Goal: Transaction & Acquisition: Purchase product/service

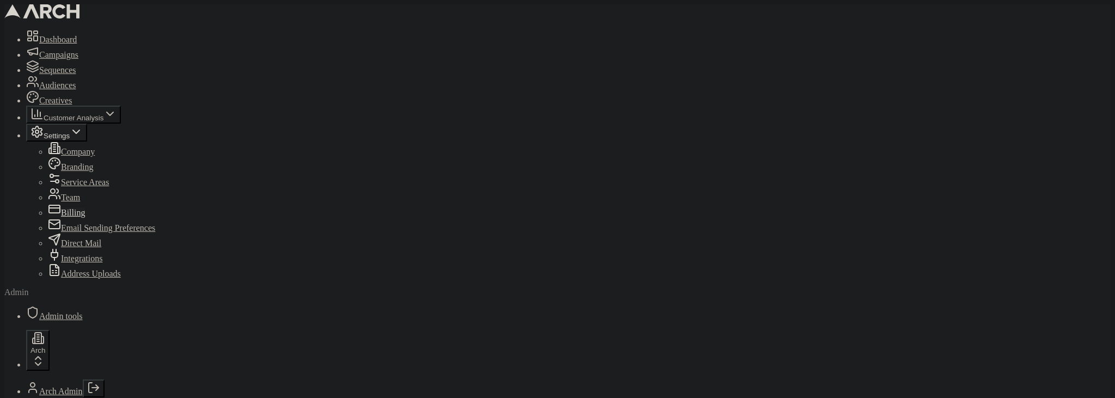
click at [65, 75] on span "Sequences" at bounding box center [57, 69] width 37 height 9
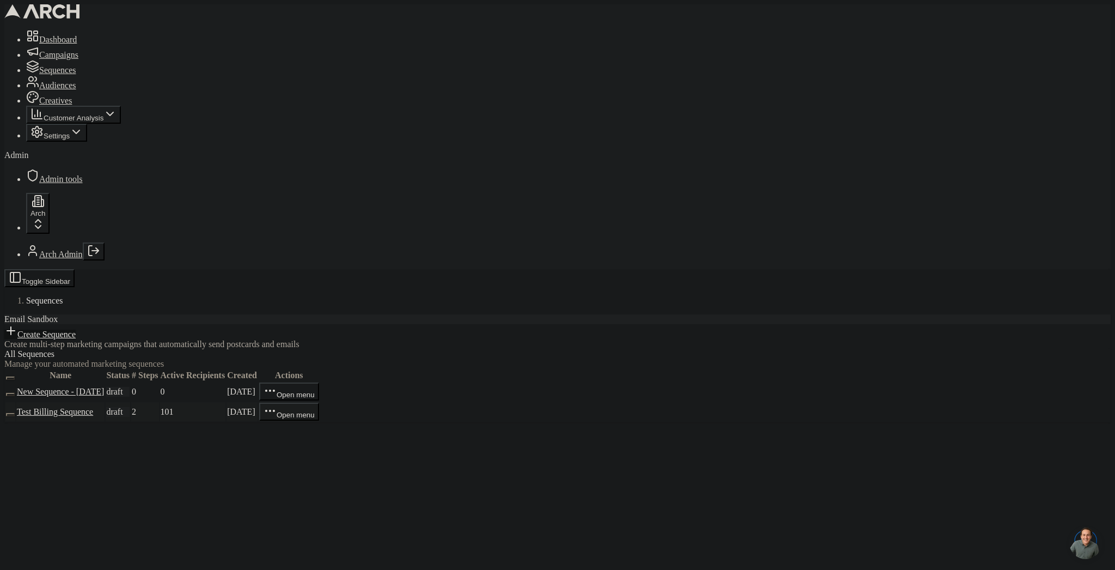
click at [93, 398] on link "Test Billing Sequence" at bounding box center [55, 411] width 76 height 9
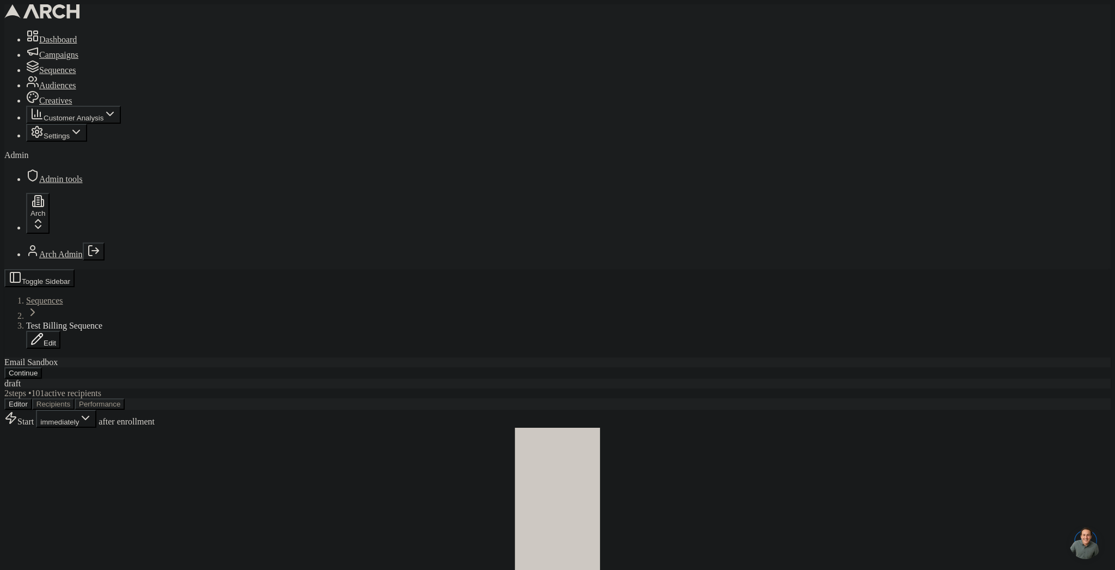
click at [42, 367] on button "Continue" at bounding box center [23, 372] width 38 height 11
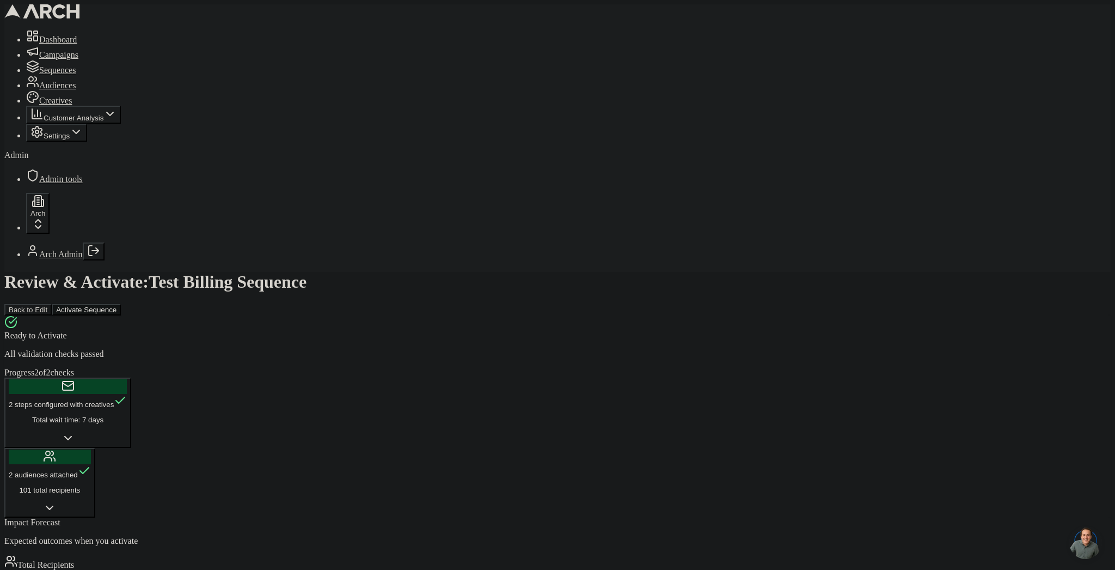
click at [121, 304] on button "Activate Sequence" at bounding box center [86, 309] width 69 height 11
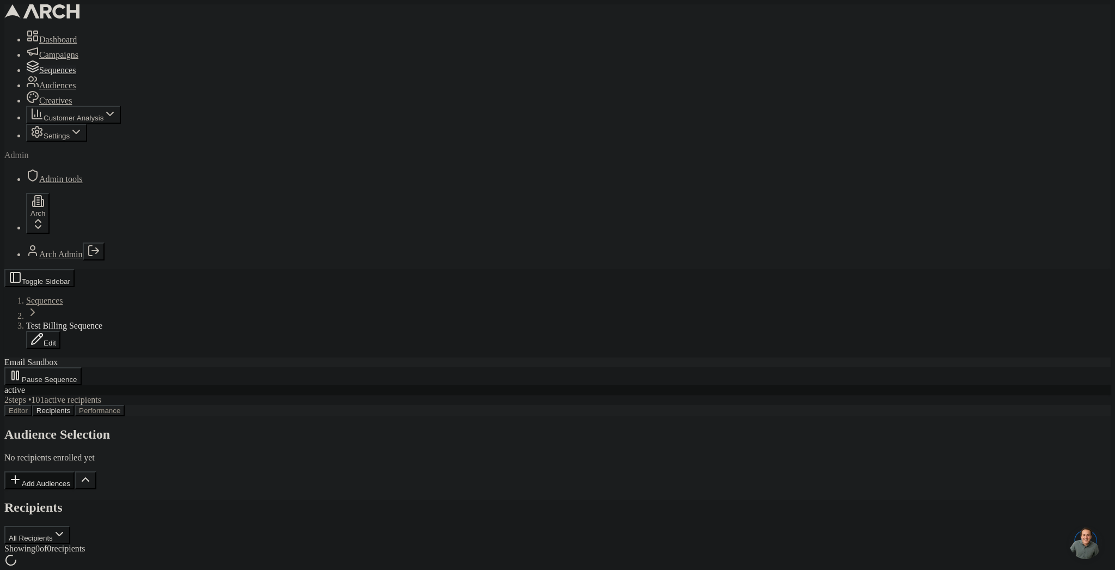
click at [651, 553] on div at bounding box center [557, 560] width 1107 height 15
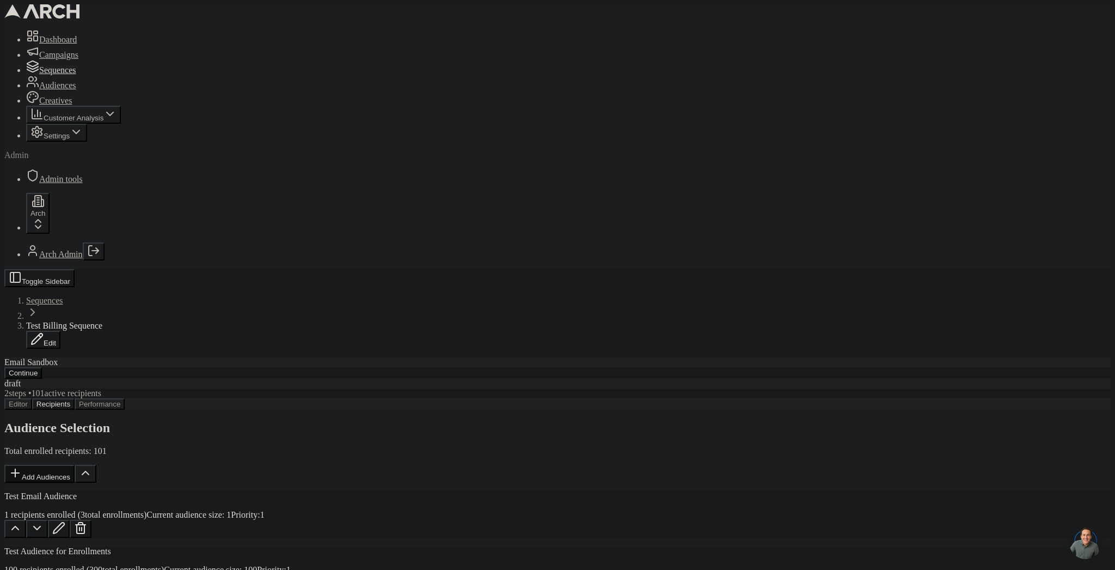
click at [42, 367] on button "Continue" at bounding box center [23, 372] width 38 height 11
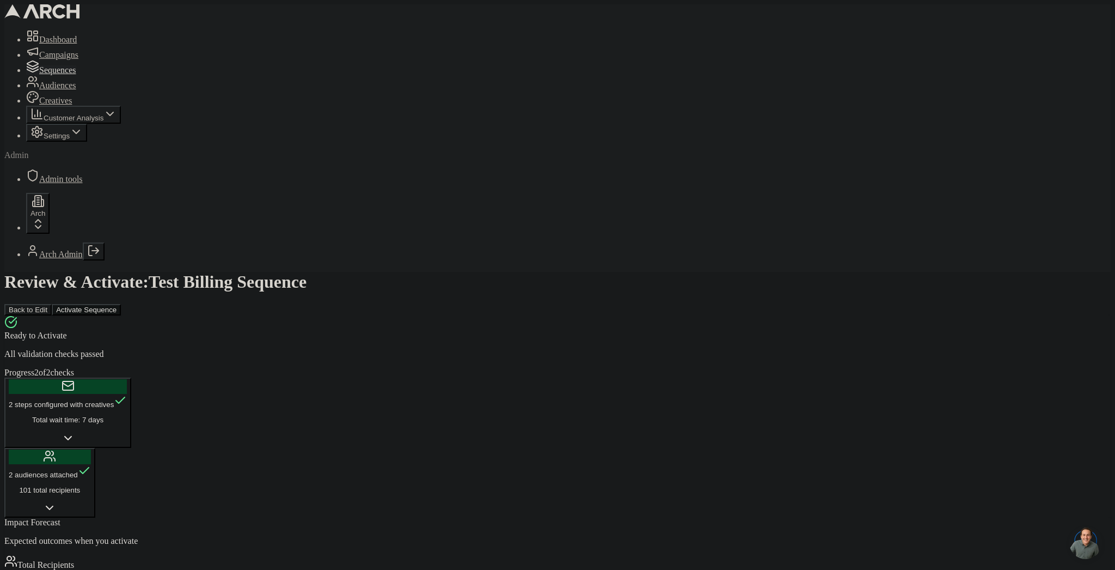
click at [121, 304] on button "Activate Sequence" at bounding box center [86, 309] width 69 height 11
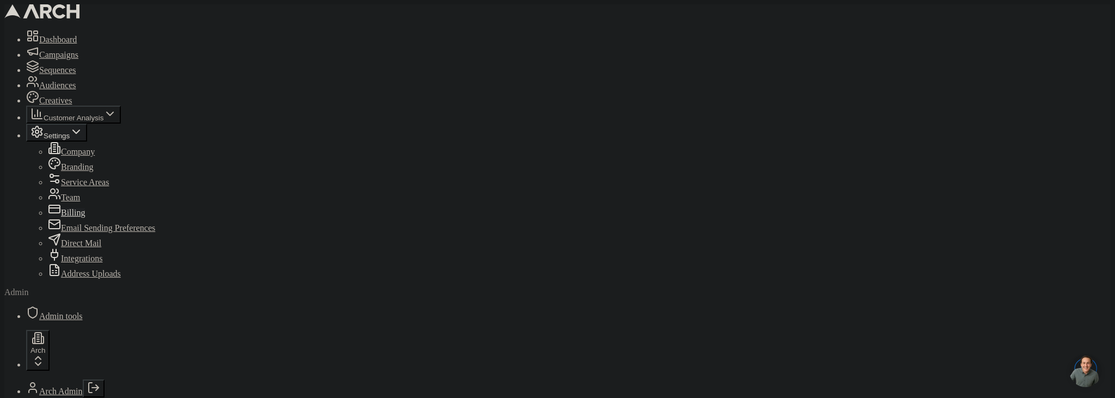
copy div "Recent Payments"
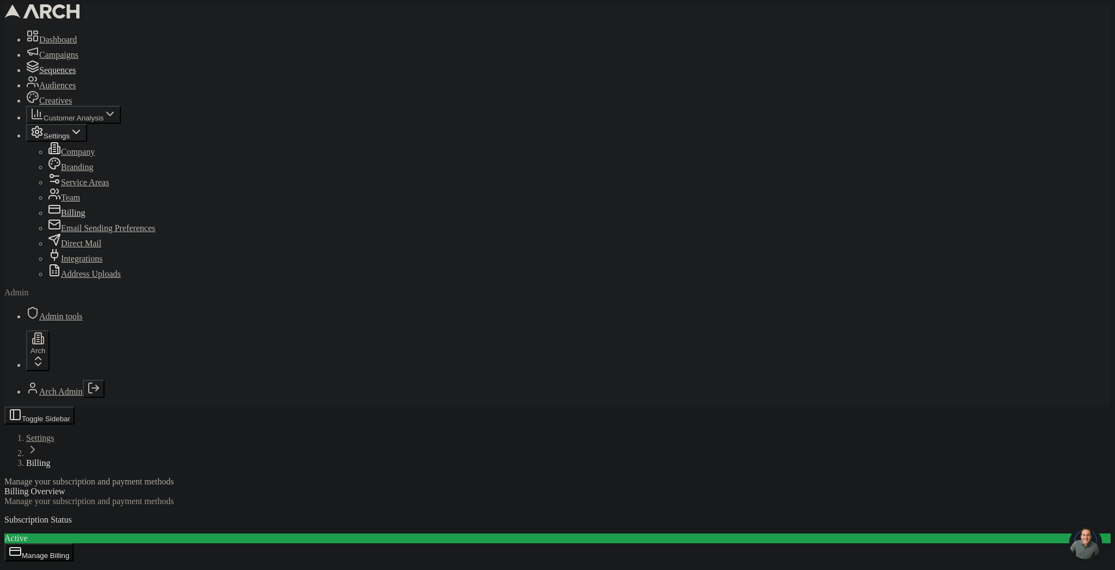
click at [61, 75] on link "Sequences" at bounding box center [51, 69] width 50 height 9
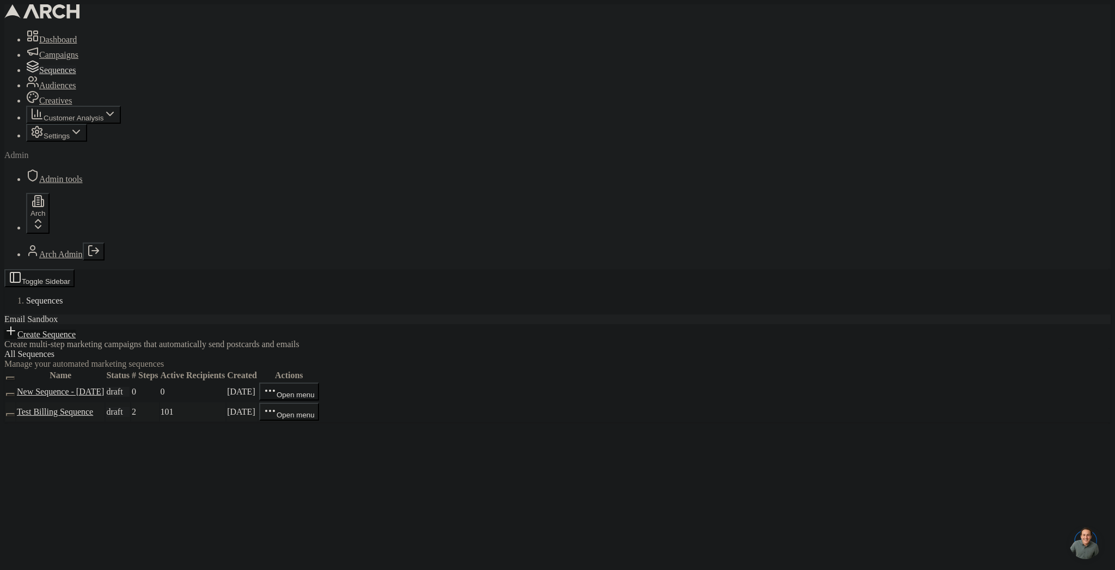
click at [93, 407] on link "Test Billing Sequence" at bounding box center [55, 411] width 76 height 9
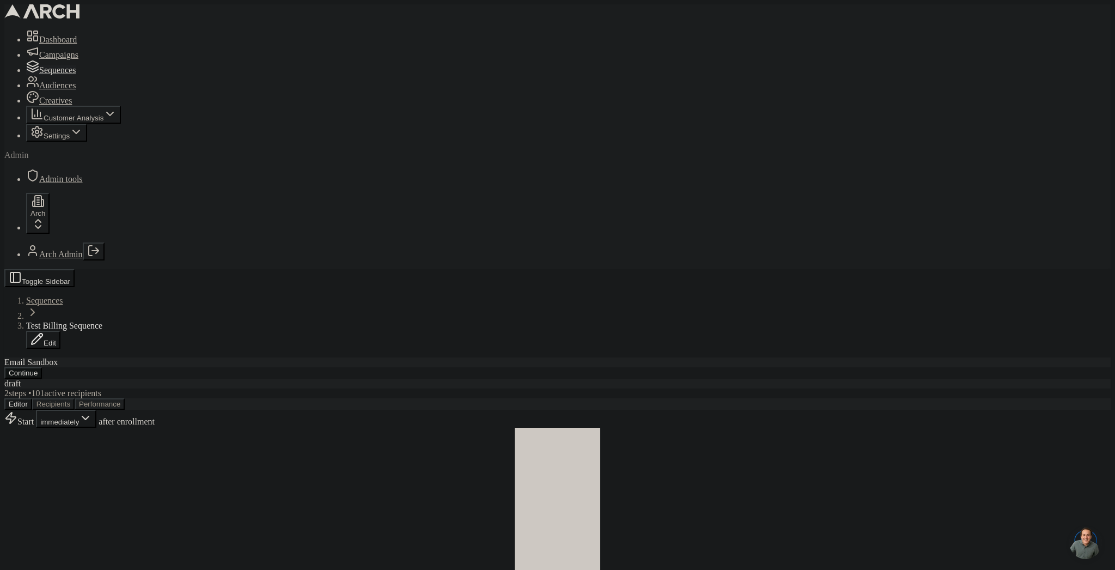
click at [42, 367] on button "Continue" at bounding box center [23, 372] width 38 height 11
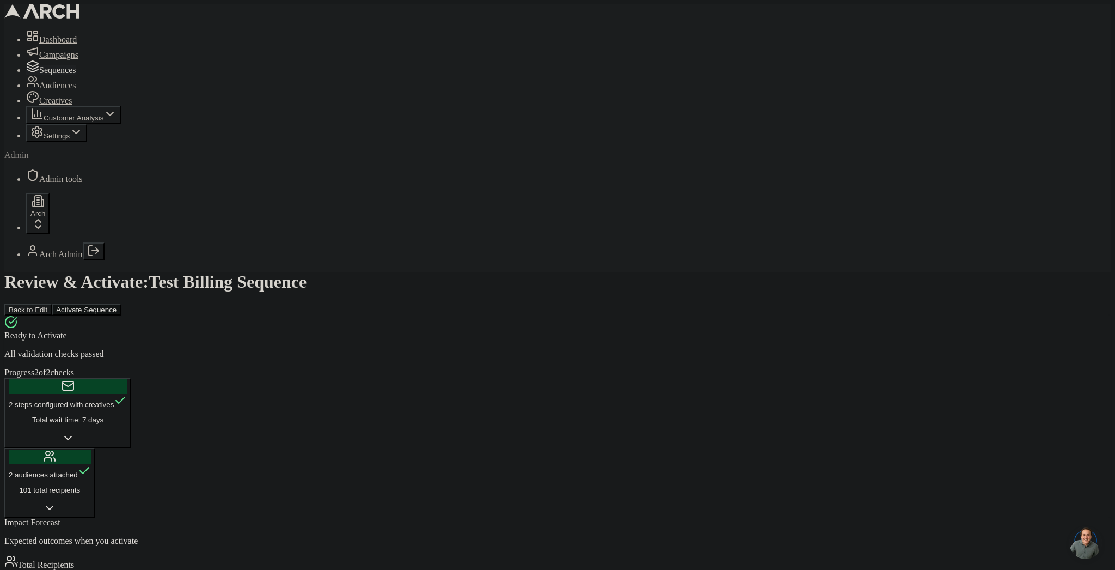
click at [121, 304] on button "Activate Sequence" at bounding box center [86, 309] width 69 height 11
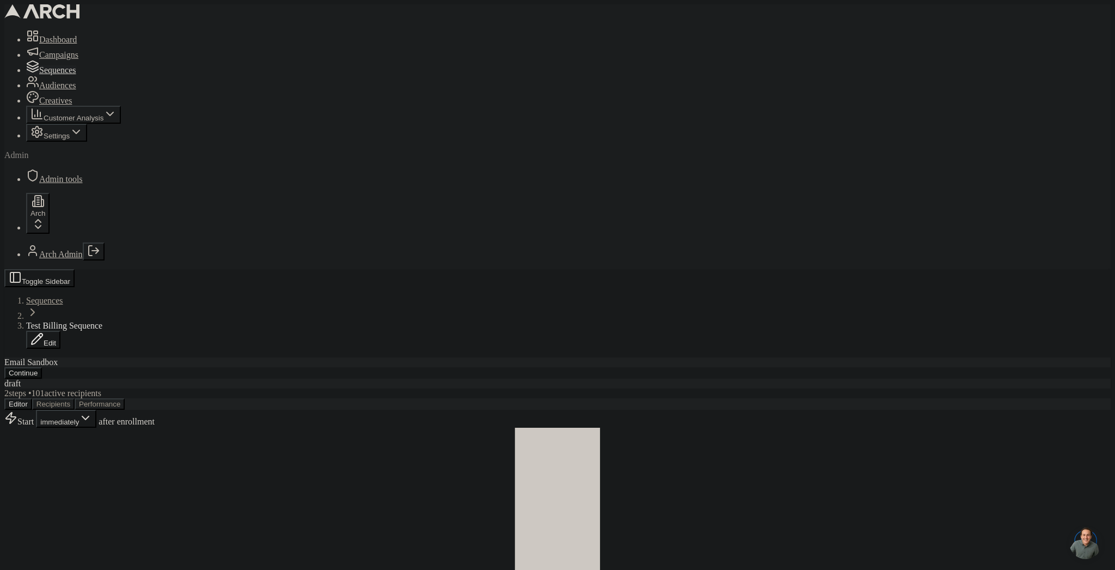
click at [42, 367] on button "Continue" at bounding box center [23, 372] width 38 height 11
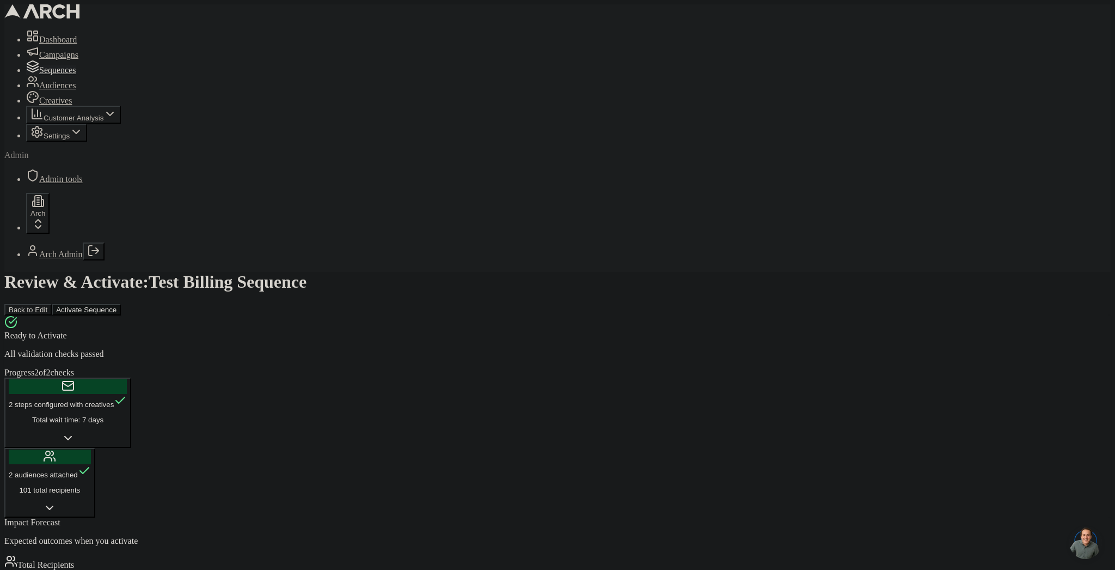
click at [121, 304] on button "Activate Sequence" at bounding box center [86, 309] width 69 height 11
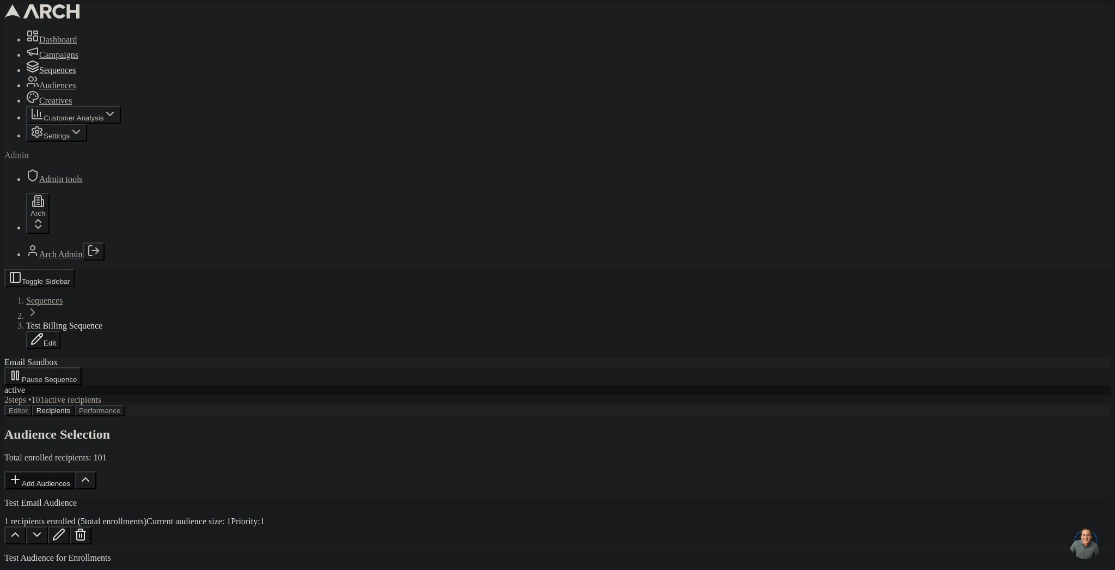
click at [32, 405] on button "Editor" at bounding box center [18, 410] width 28 height 11
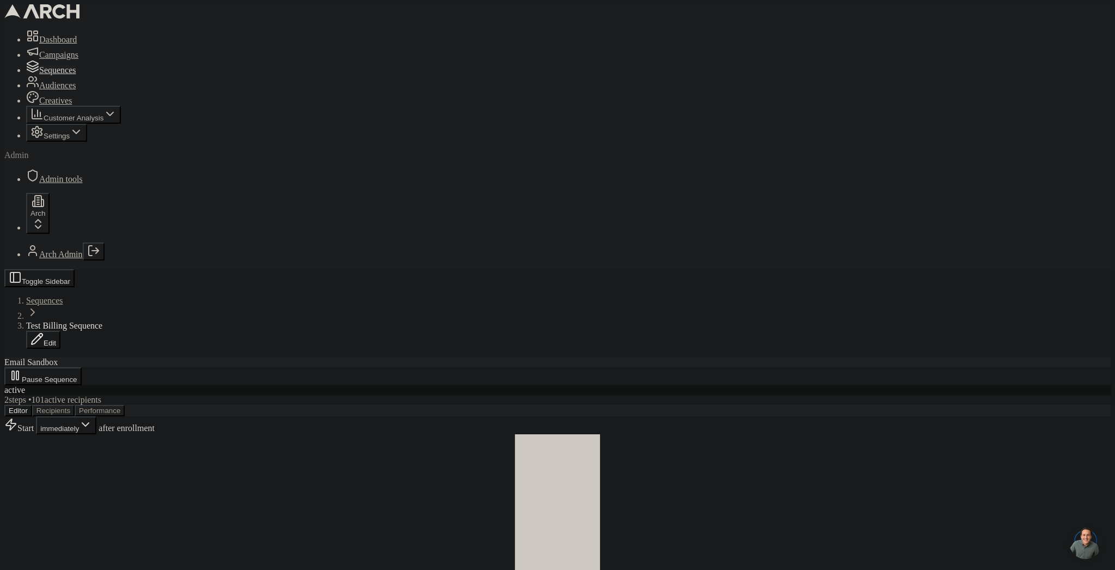
click at [75, 405] on button "Recipients" at bounding box center [53, 410] width 42 height 11
